Goal: Find specific page/section: Find specific page/section

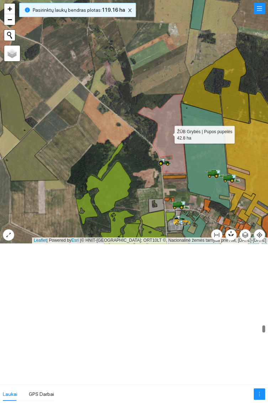
scroll to position [4545, 0]
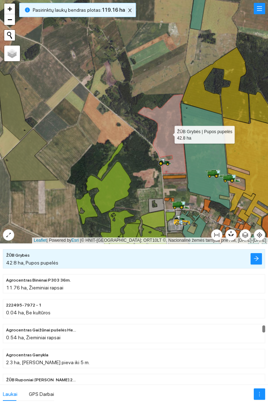
click at [127, 10] on icon "close" at bounding box center [129, 10] width 5 height 5
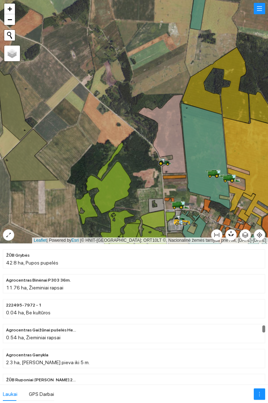
click at [170, 138] on icon at bounding box center [162, 134] width 48 height 79
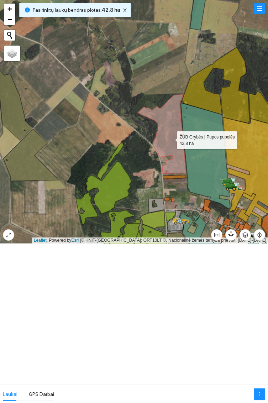
scroll to position [4545, 0]
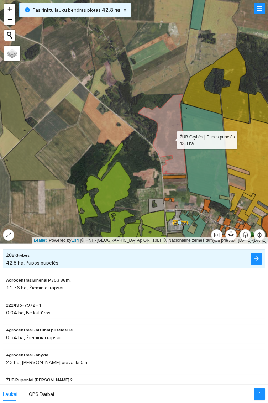
click at [264, 366] on li "Agrocentras Ganykla 2.3 ha, Daugiametė pieva iki 5 m." at bounding box center [134, 358] width 262 height 19
